Goal: Find specific page/section: Find specific page/section

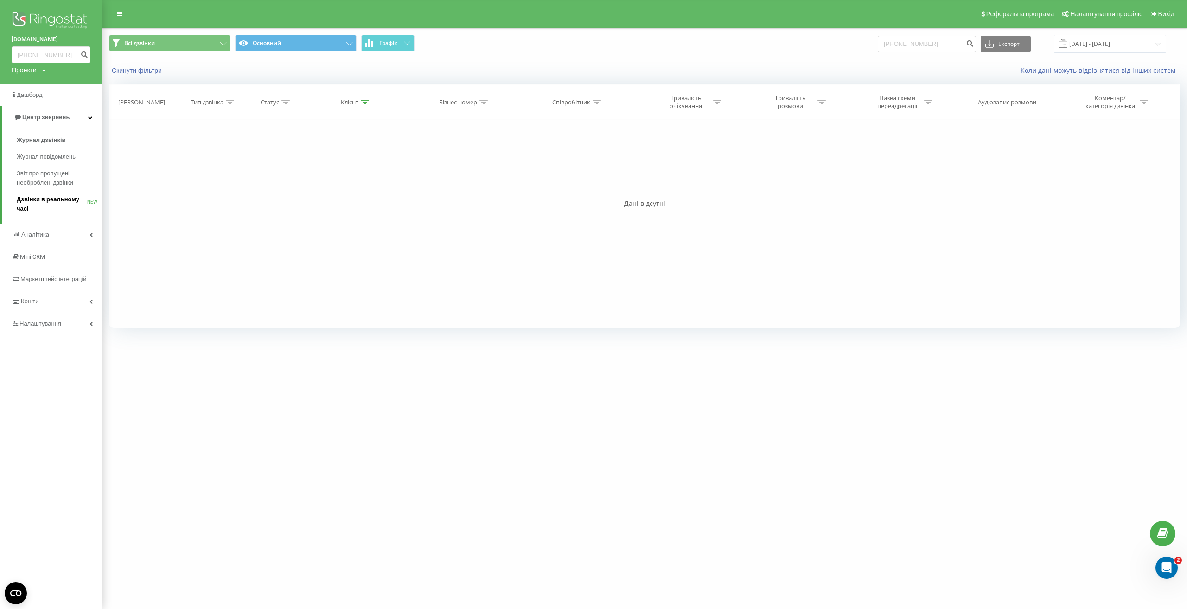
click at [42, 200] on span "Дзвінки в реальному часі" at bounding box center [52, 204] width 70 height 19
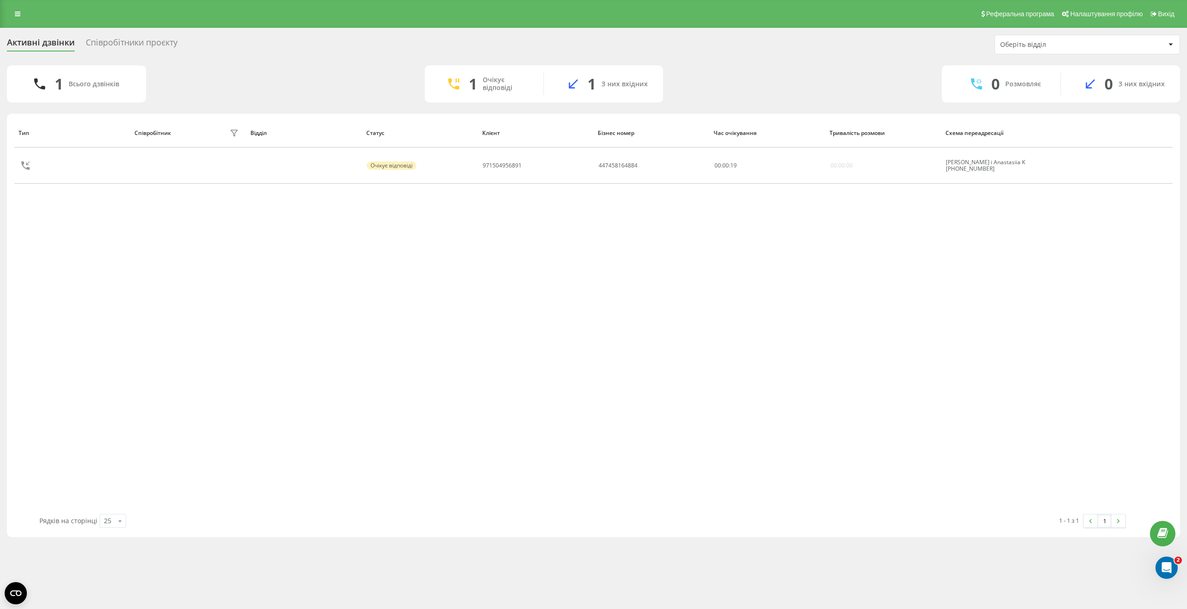
click at [131, 42] on div "Співробітники проєкту" at bounding box center [132, 45] width 92 height 14
